Goal: Task Accomplishment & Management: Manage account settings

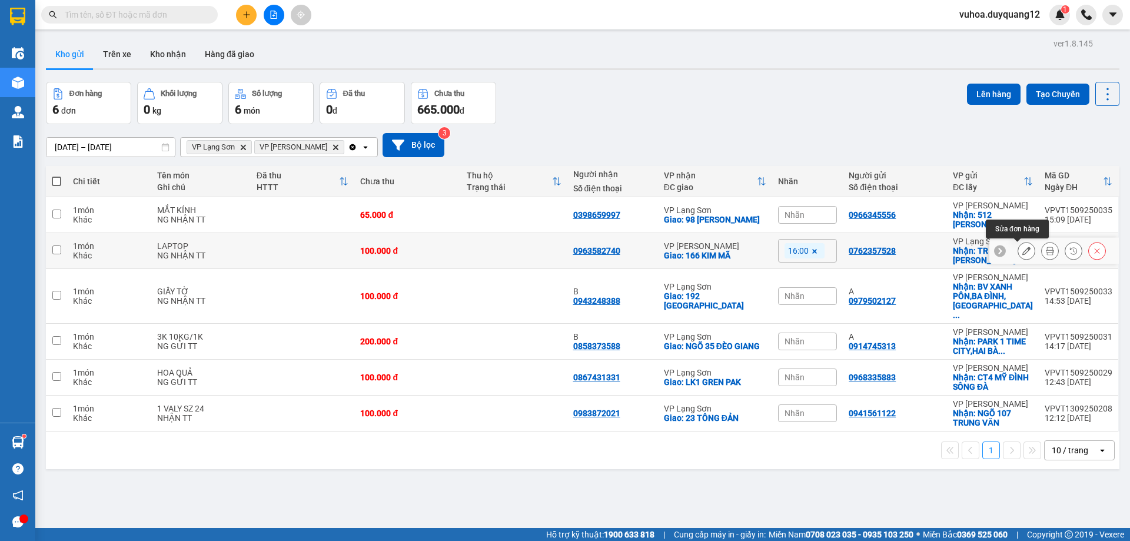
click at [1026, 251] on div at bounding box center [1026, 251] width 18 height 18
click at [1018, 249] on button at bounding box center [1026, 251] width 16 height 21
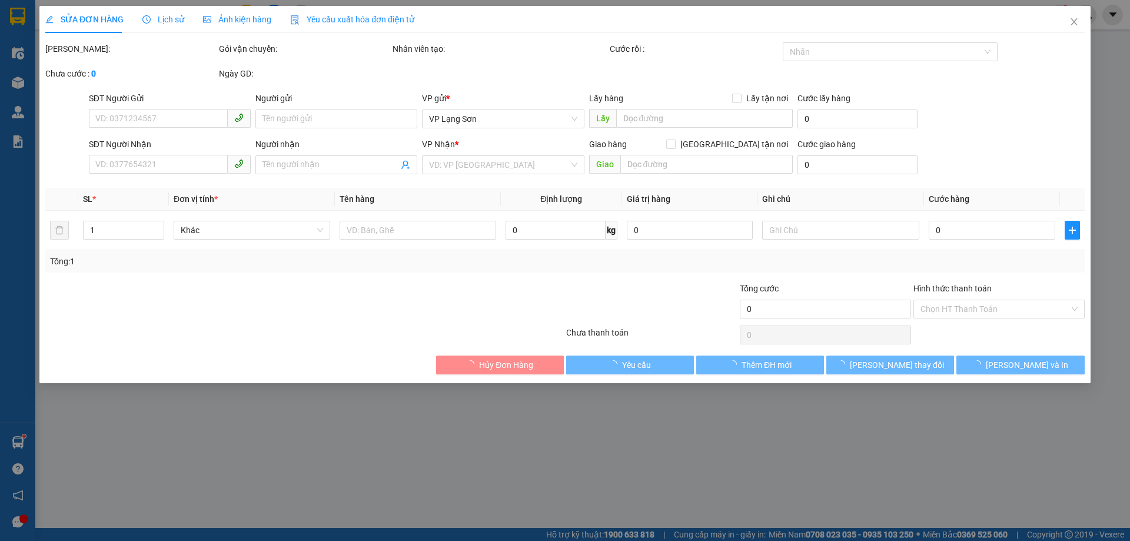
type input "0762357528"
checkbox input "true"
type input "TR [PERSON_NAME]"
type input "0963582740"
checkbox input "true"
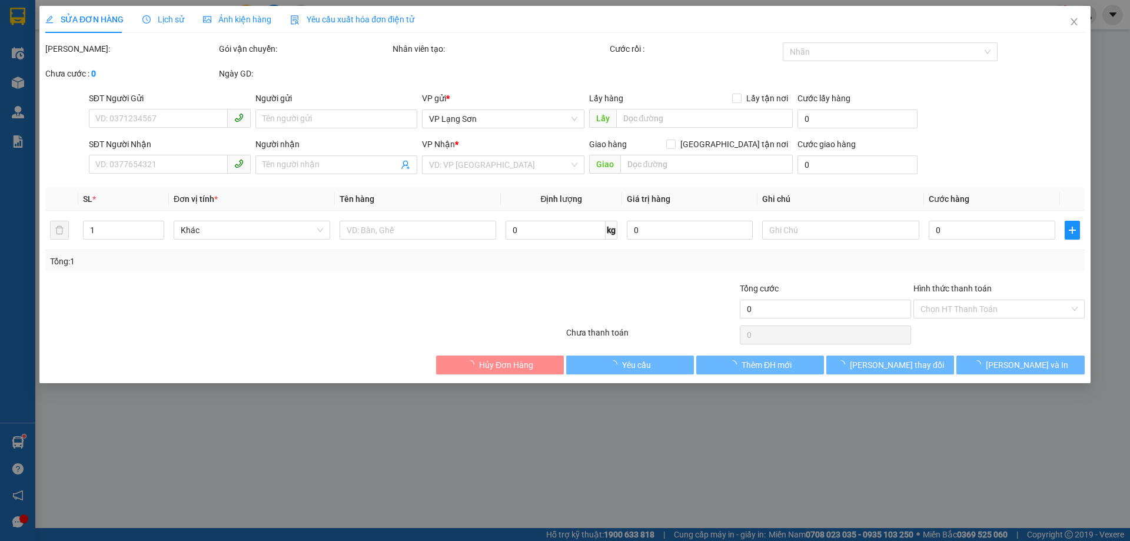
type input "166 KIM MÃ"
type input "100.000"
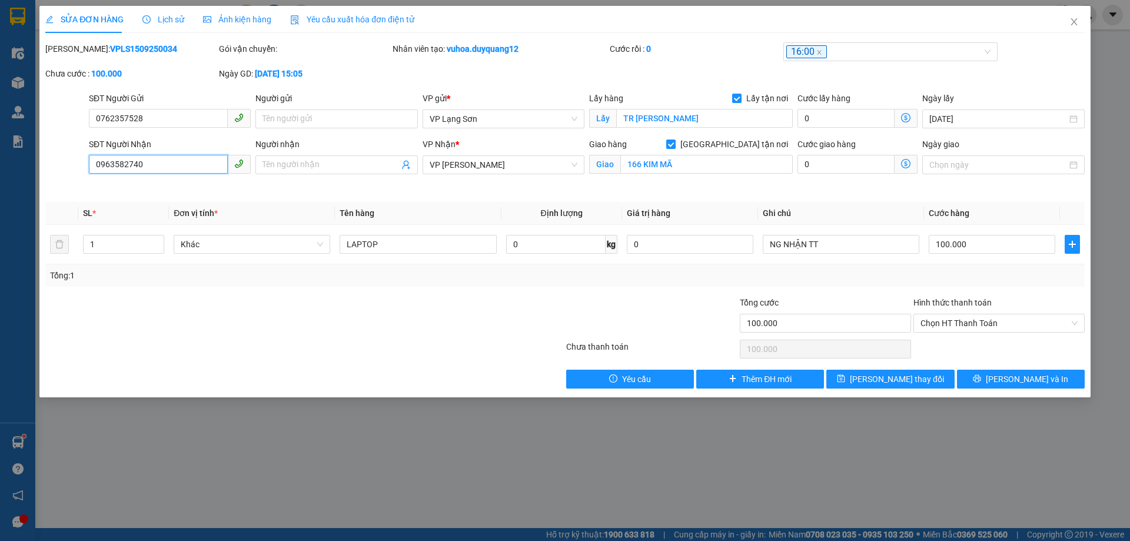
drag, startPoint x: 148, startPoint y: 168, endPoint x: 69, endPoint y: 162, distance: 79.1
click at [70, 162] on div "SĐT Người Nhận 0963582740 0963582740 Người nhận Tên người nhận VP Nhận * VP [PE…" at bounding box center [564, 165] width 1041 height 55
click at [1101, 59] on div "SỬA ĐƠN HÀNG Lịch sử Ảnh kiện hàng Yêu cầu xuất hóa đơn điện tử Total Paid Fee …" at bounding box center [565, 270] width 1130 height 541
click at [1071, 21] on icon "close" at bounding box center [1073, 21] width 9 height 9
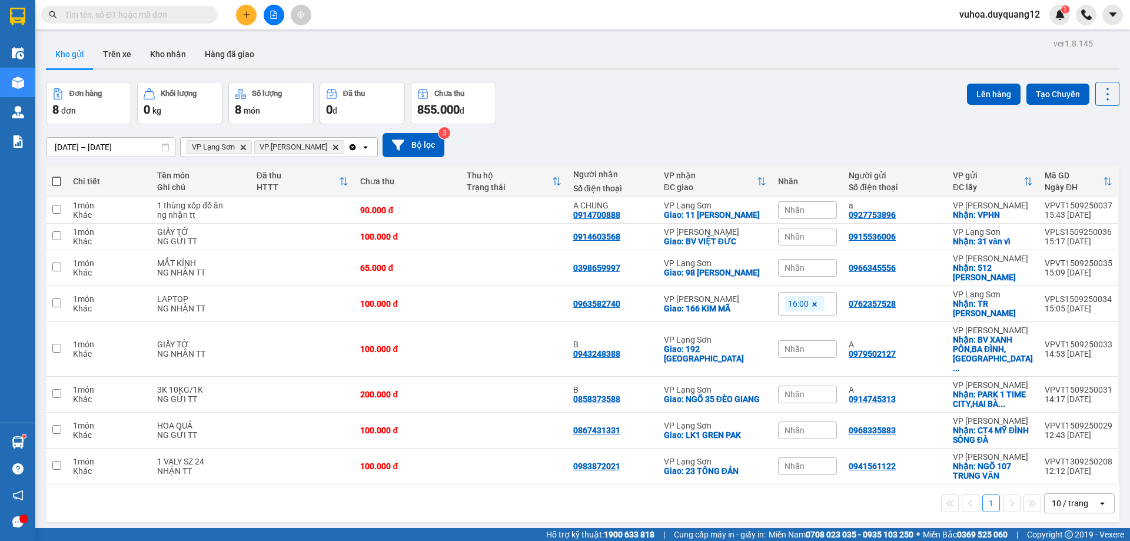
drag, startPoint x: 693, startPoint y: 111, endPoint x: 672, endPoint y: 38, distance: 75.8
click at [693, 105] on div "Đơn hàng 8 đơn Khối lượng 0 kg Số lượng 8 món Đã thu 0 đ Chưa thu 855.000 đ Lên…" at bounding box center [582, 103] width 1073 height 42
click at [1022, 308] on icon at bounding box center [1026, 304] width 8 height 8
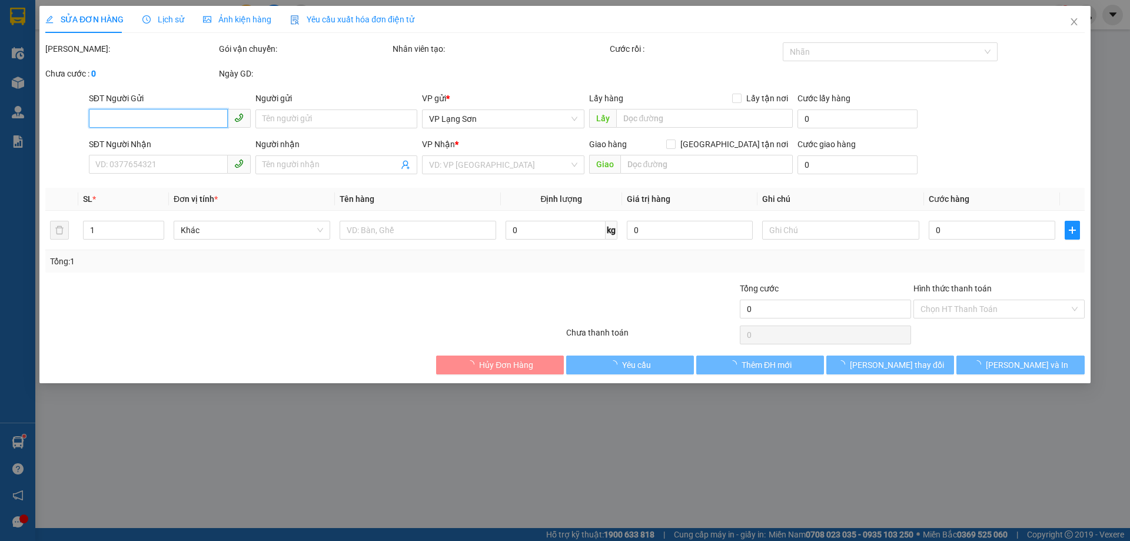
type input "0762357528"
checkbox input "true"
type input "TR [PERSON_NAME]"
type input "0963582740"
checkbox input "true"
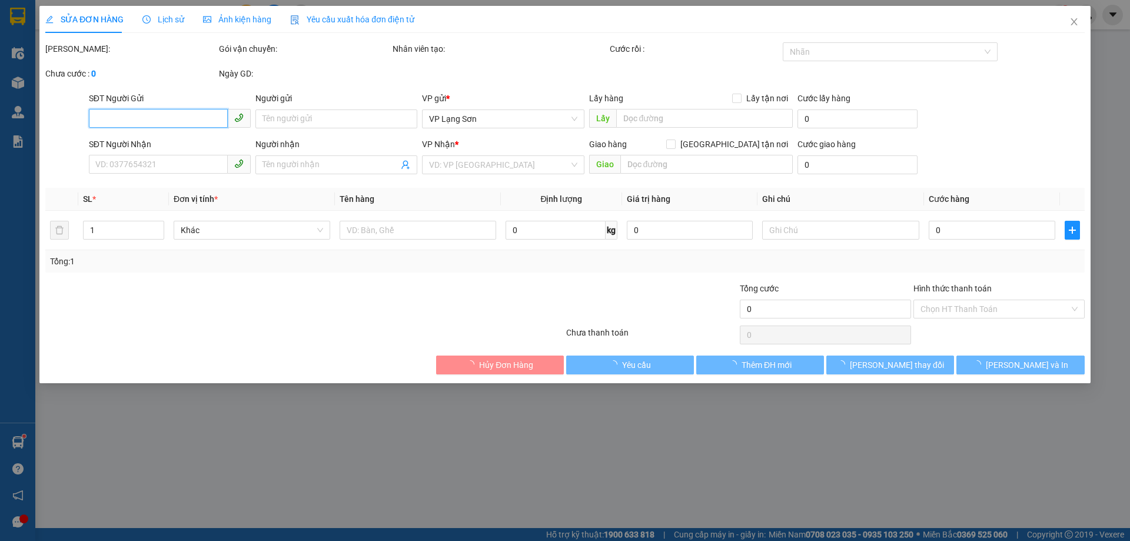
type input "166 KIM MÃ"
type input "100.000"
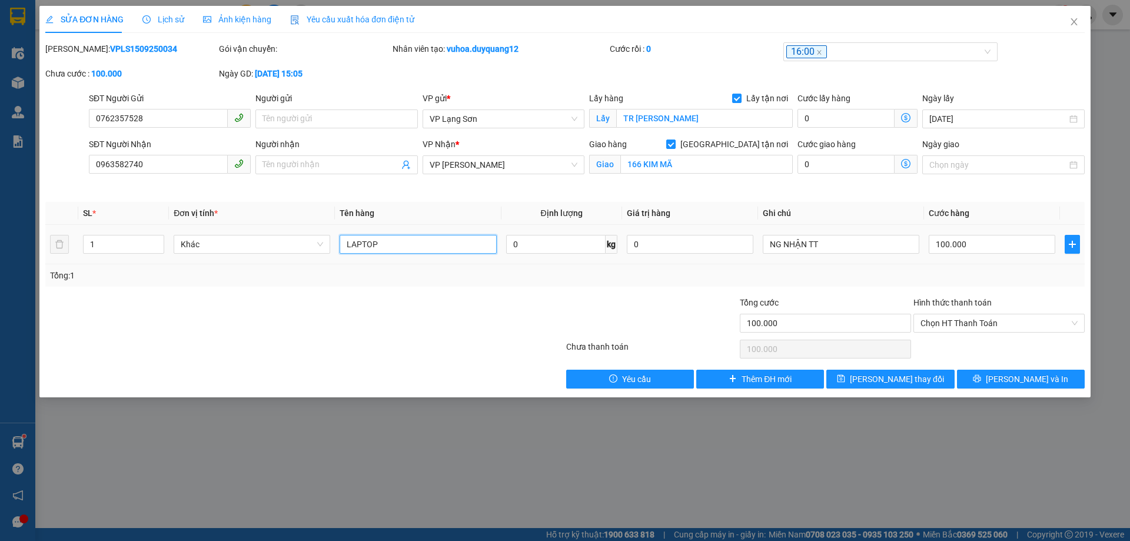
click at [417, 247] on input "LAPTOP" at bounding box center [418, 244] width 157 height 19
type input "LAPTOP KO NGHE ĐT"
click at [918, 377] on span "[PERSON_NAME] thay đổi" at bounding box center [897, 378] width 94 height 13
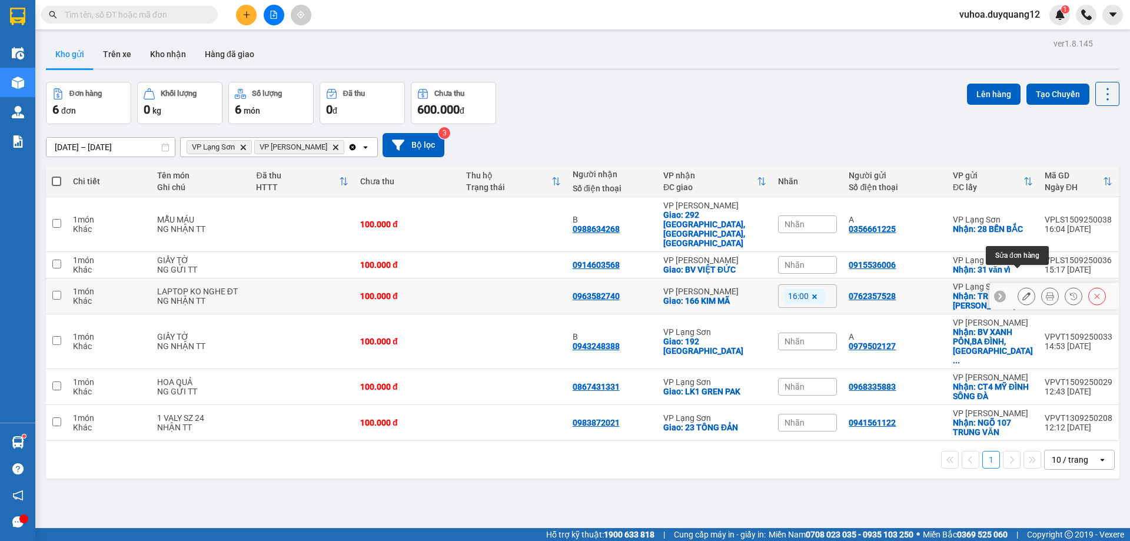
click at [1022, 292] on icon at bounding box center [1026, 296] width 8 height 8
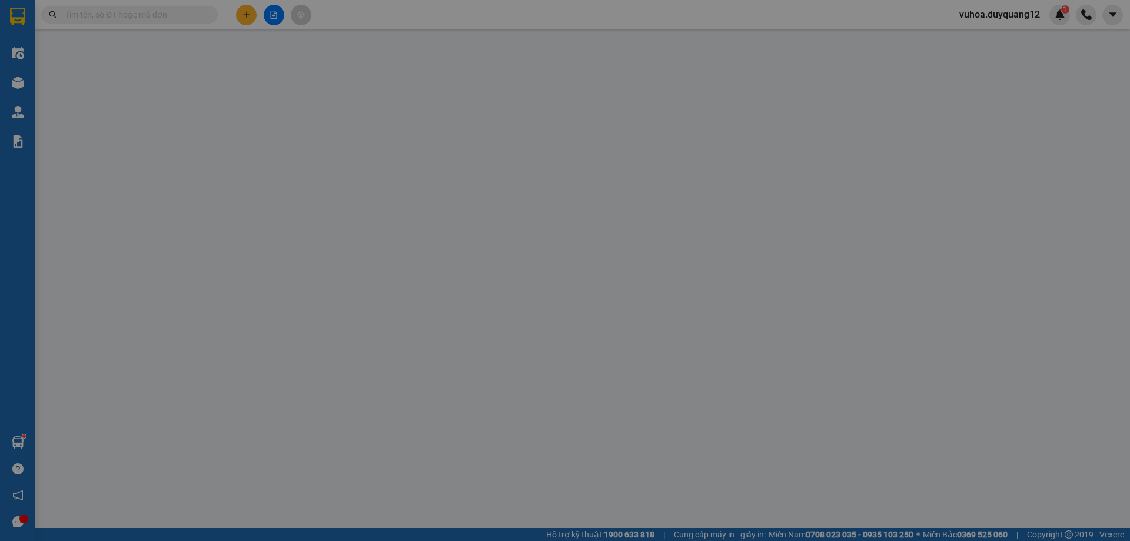
type input "0762357528"
checkbox input "true"
type input "TR [PERSON_NAME]"
type input "0963582740"
checkbox input "true"
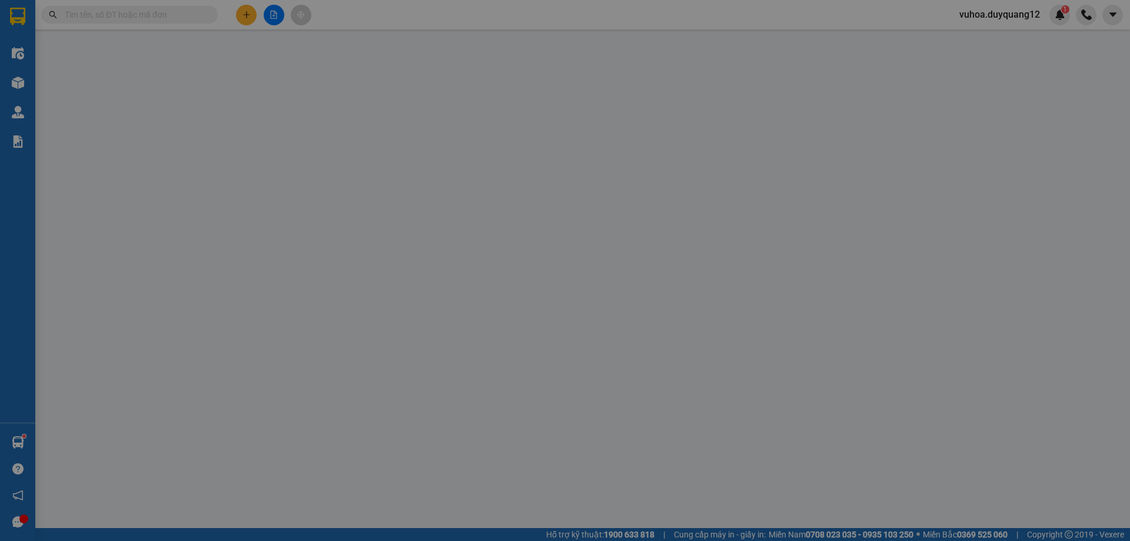
type input "166 KIM MÃ"
type input "100.000"
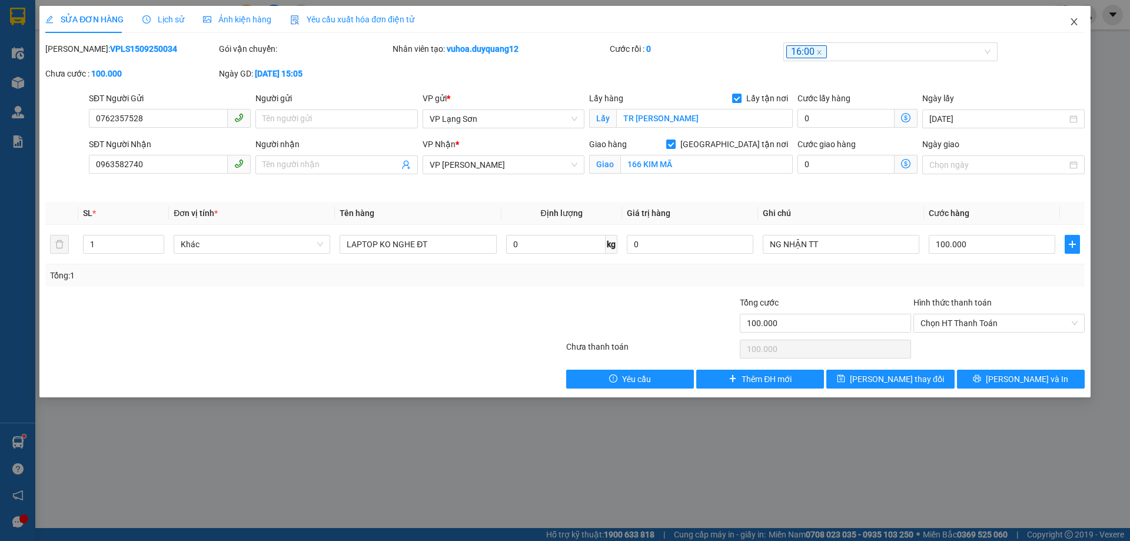
click at [1074, 23] on icon "close" at bounding box center [1073, 21] width 6 height 7
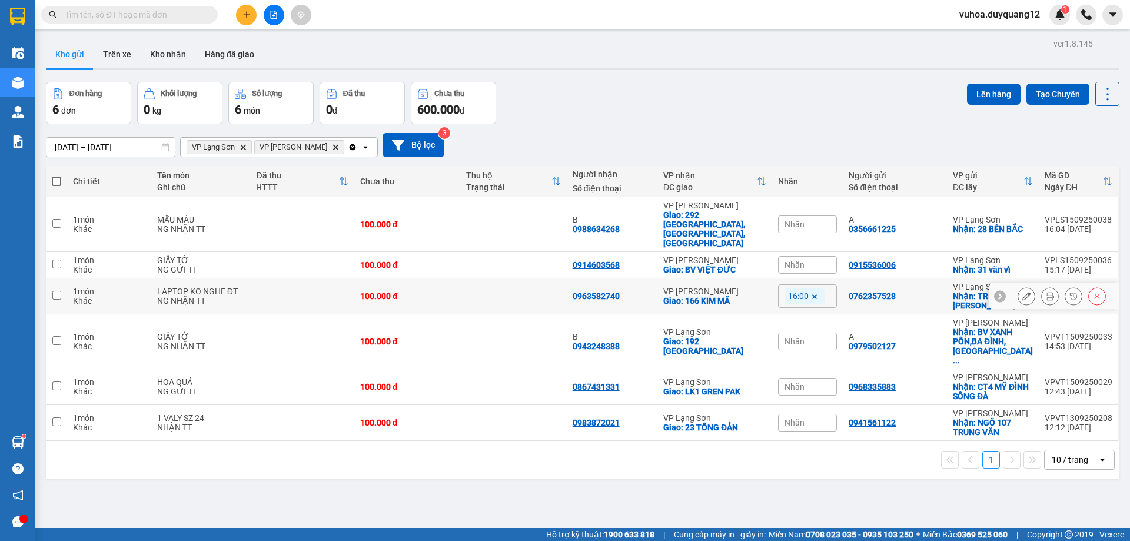
click at [58, 291] on input "checkbox" at bounding box center [56, 295] width 9 height 9
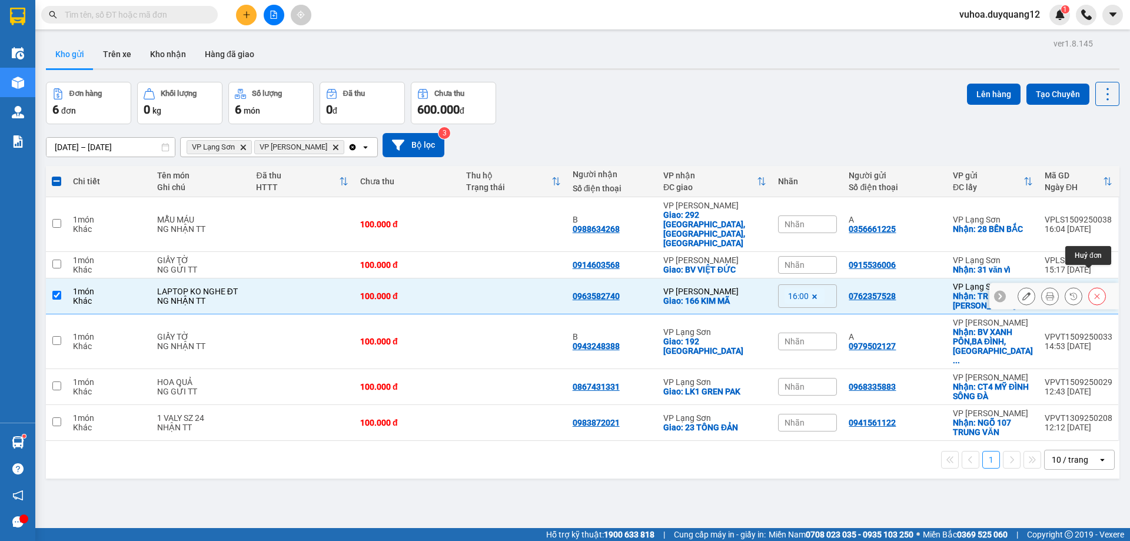
click at [1093, 292] on icon at bounding box center [1097, 296] width 8 height 8
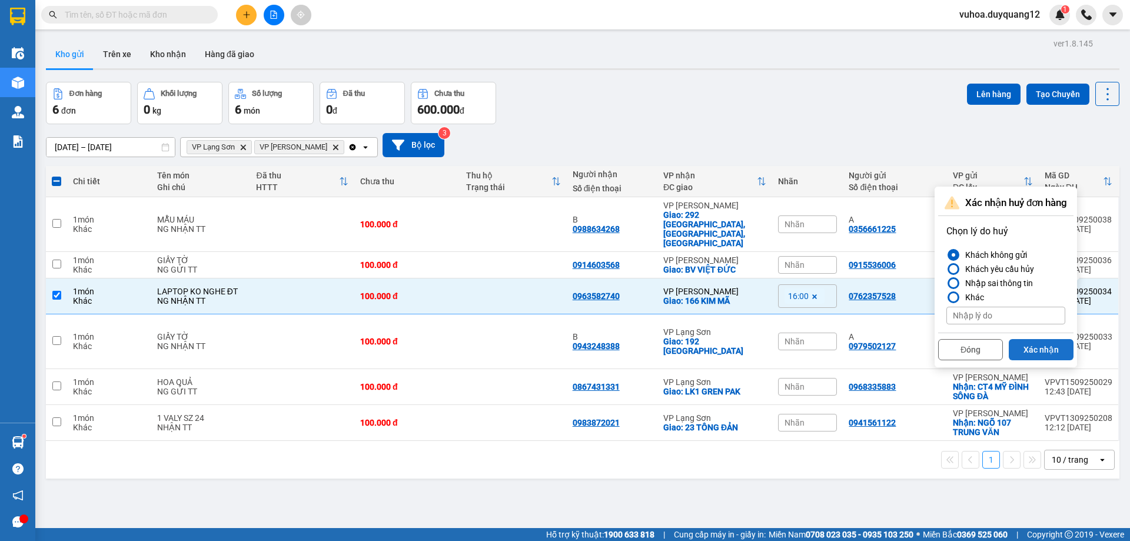
click at [1046, 349] on button "Xác nhận" at bounding box center [1041, 349] width 65 height 21
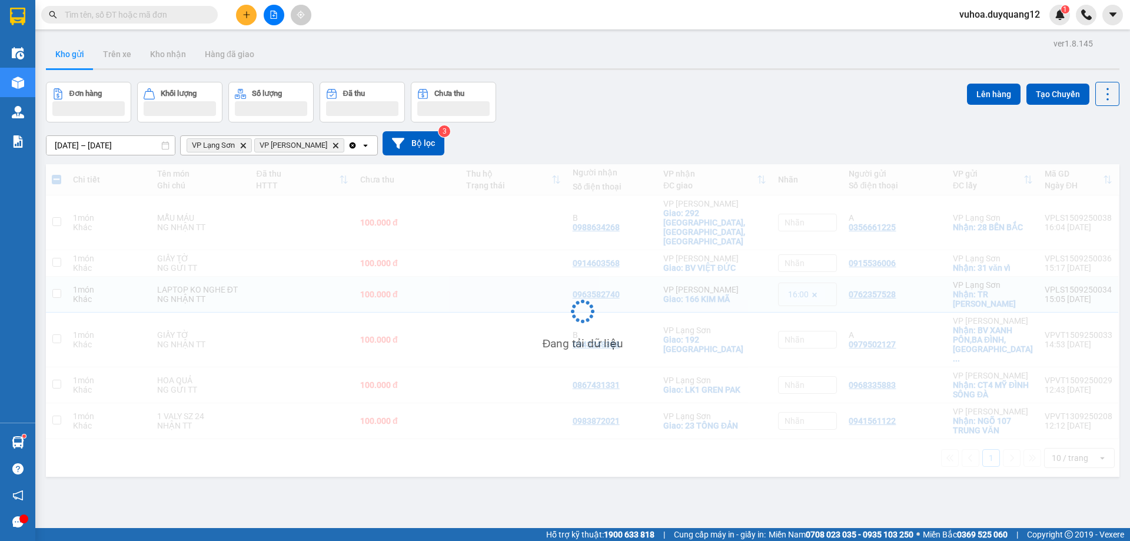
checkbox input "false"
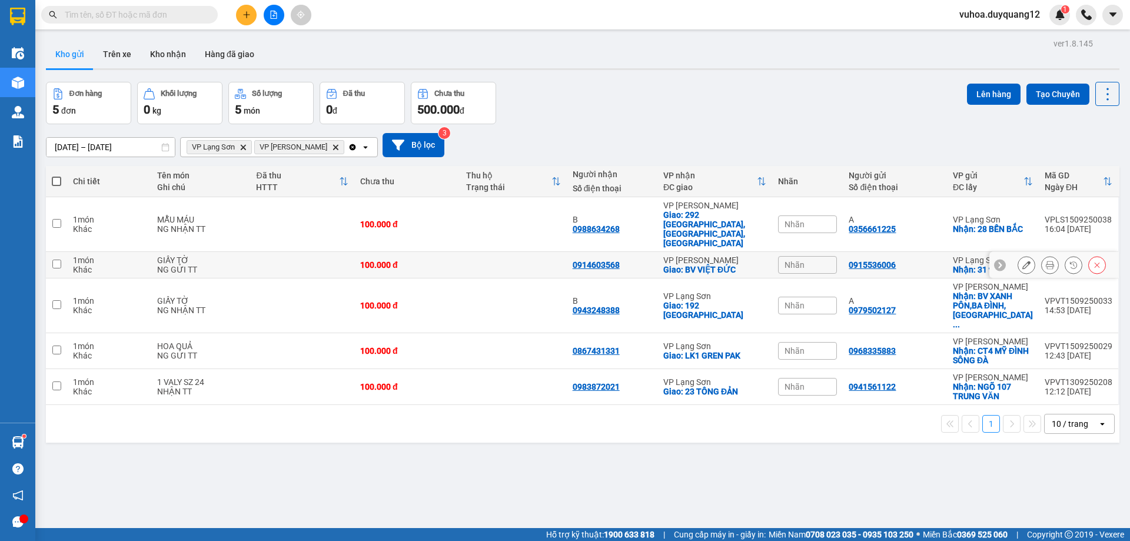
click at [56, 259] on input "checkbox" at bounding box center [56, 263] width 9 height 9
checkbox input "true"
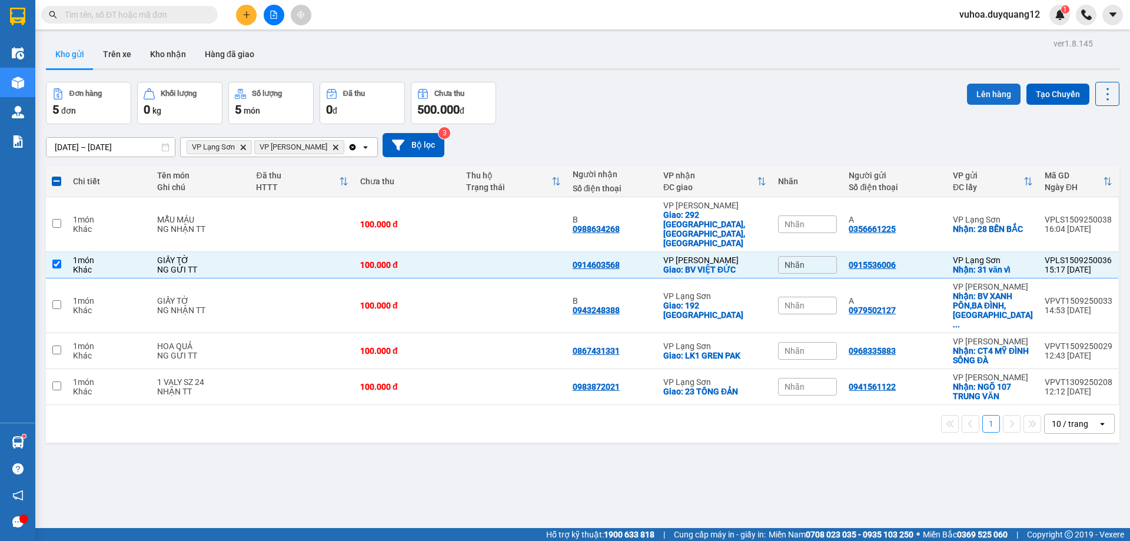
click at [990, 93] on button "Lên hàng" at bounding box center [994, 94] width 54 height 21
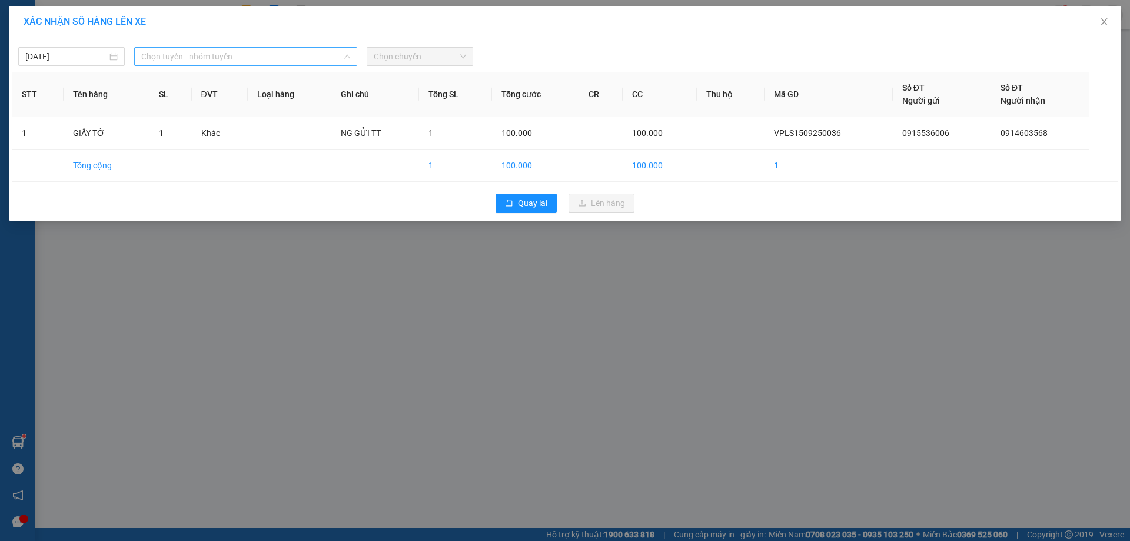
click at [188, 58] on span "Chọn tuyến - nhóm tuyến" at bounding box center [245, 57] width 209 height 18
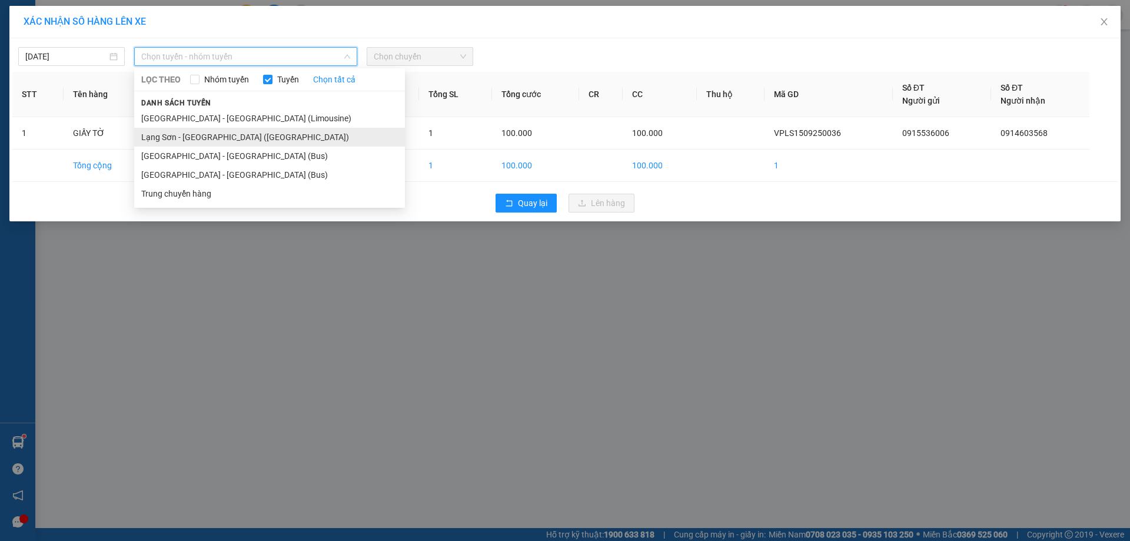
click at [232, 138] on li "Lạng Sơn - [GEOGRAPHIC_DATA] ([GEOGRAPHIC_DATA])" at bounding box center [269, 137] width 271 height 19
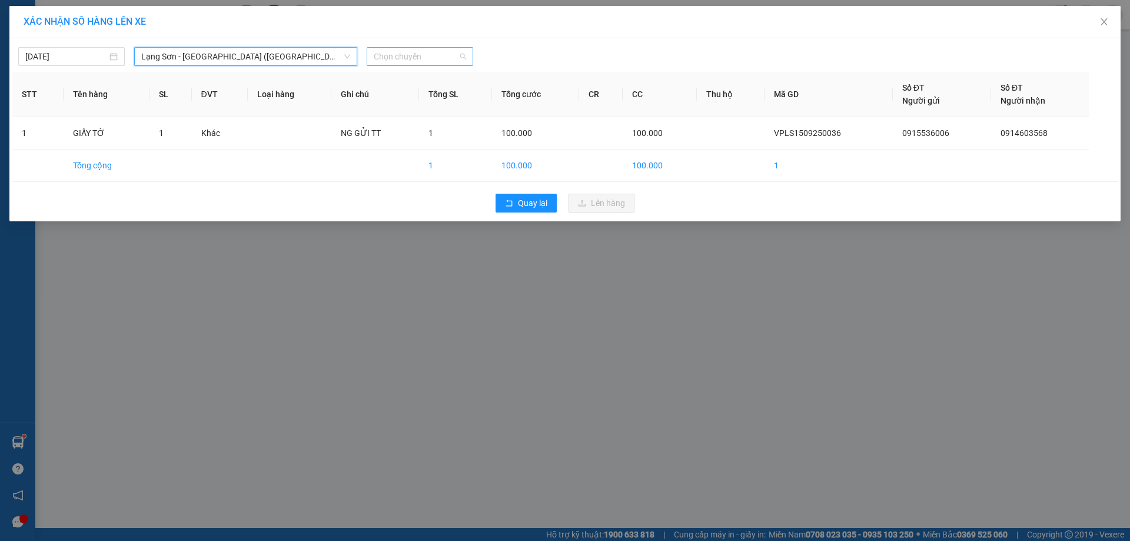
click at [446, 56] on span "Chọn chuyến" at bounding box center [420, 57] width 92 height 18
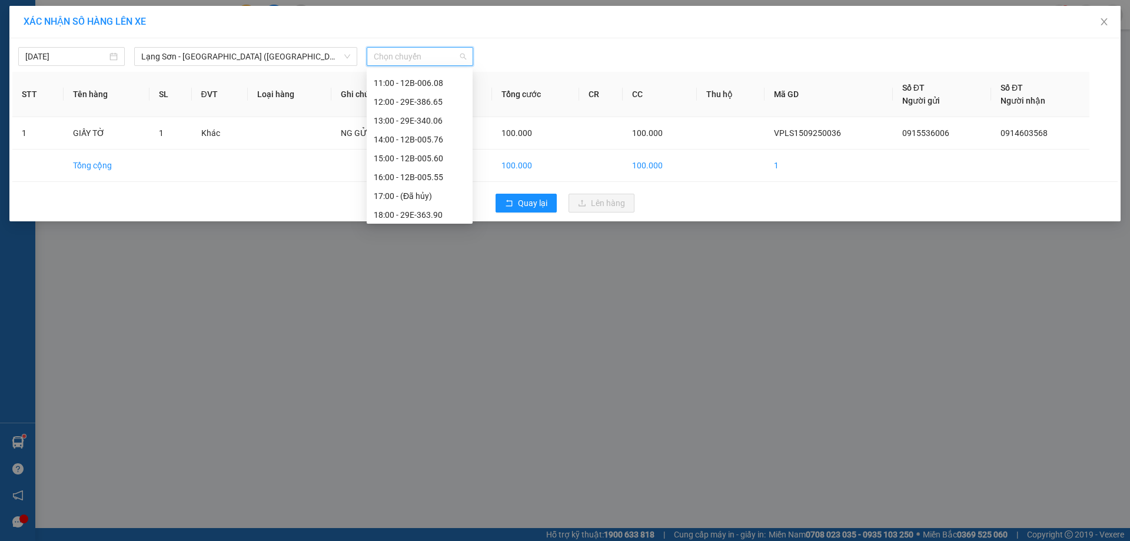
scroll to position [168, 0]
click at [433, 172] on div "16:00 - 12B-005.55" at bounding box center [420, 175] width 92 height 13
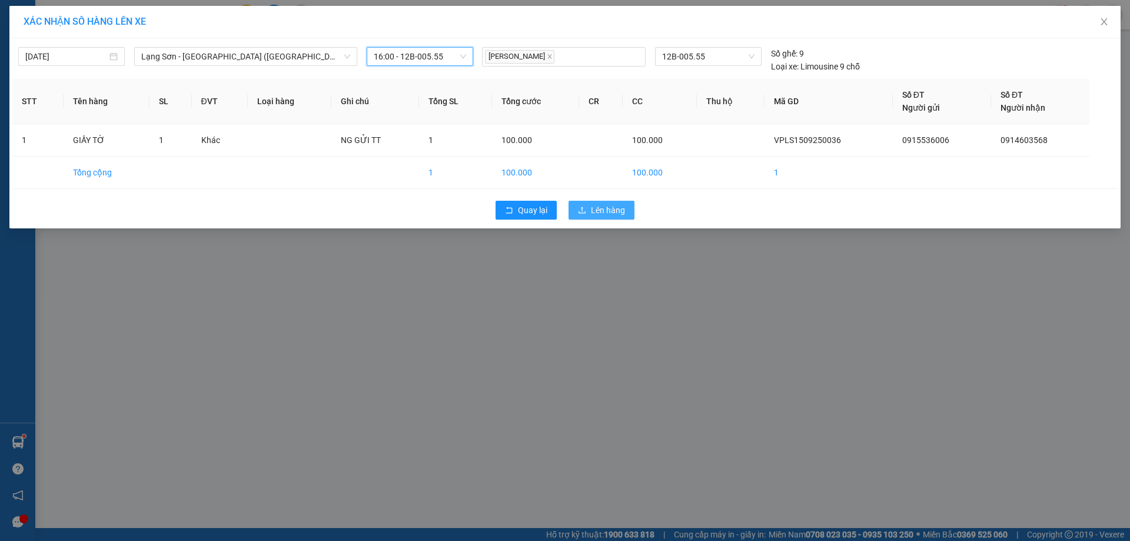
click at [616, 215] on span "Lên hàng" at bounding box center [608, 210] width 34 height 13
